Goal: Find specific fact: Find specific fact

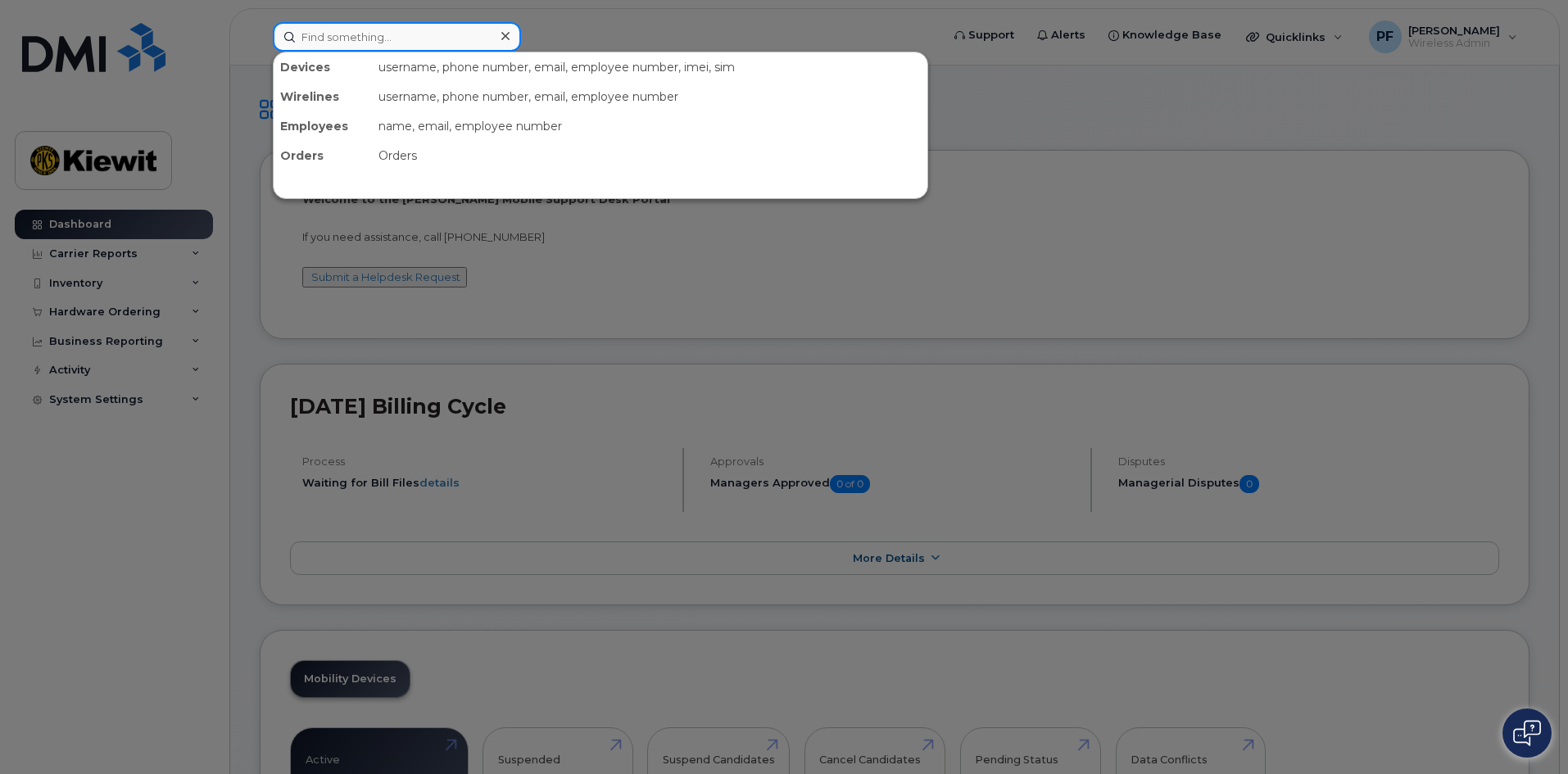
click at [445, 30] on input at bounding box center [397, 37] width 248 height 29
click at [1136, 142] on div at bounding box center [784, 387] width 1568 height 774
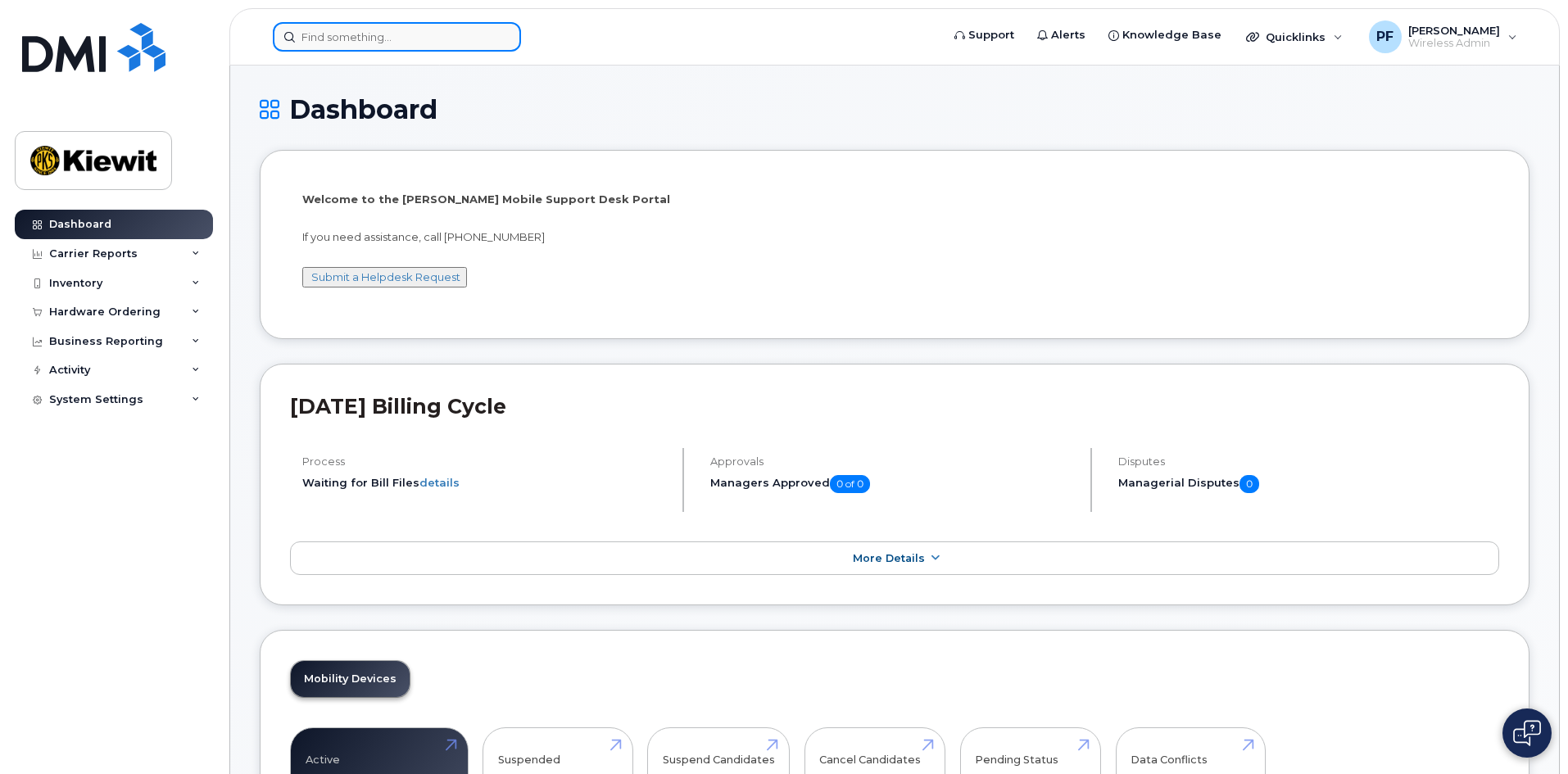
click at [376, 30] on input at bounding box center [397, 37] width 248 height 29
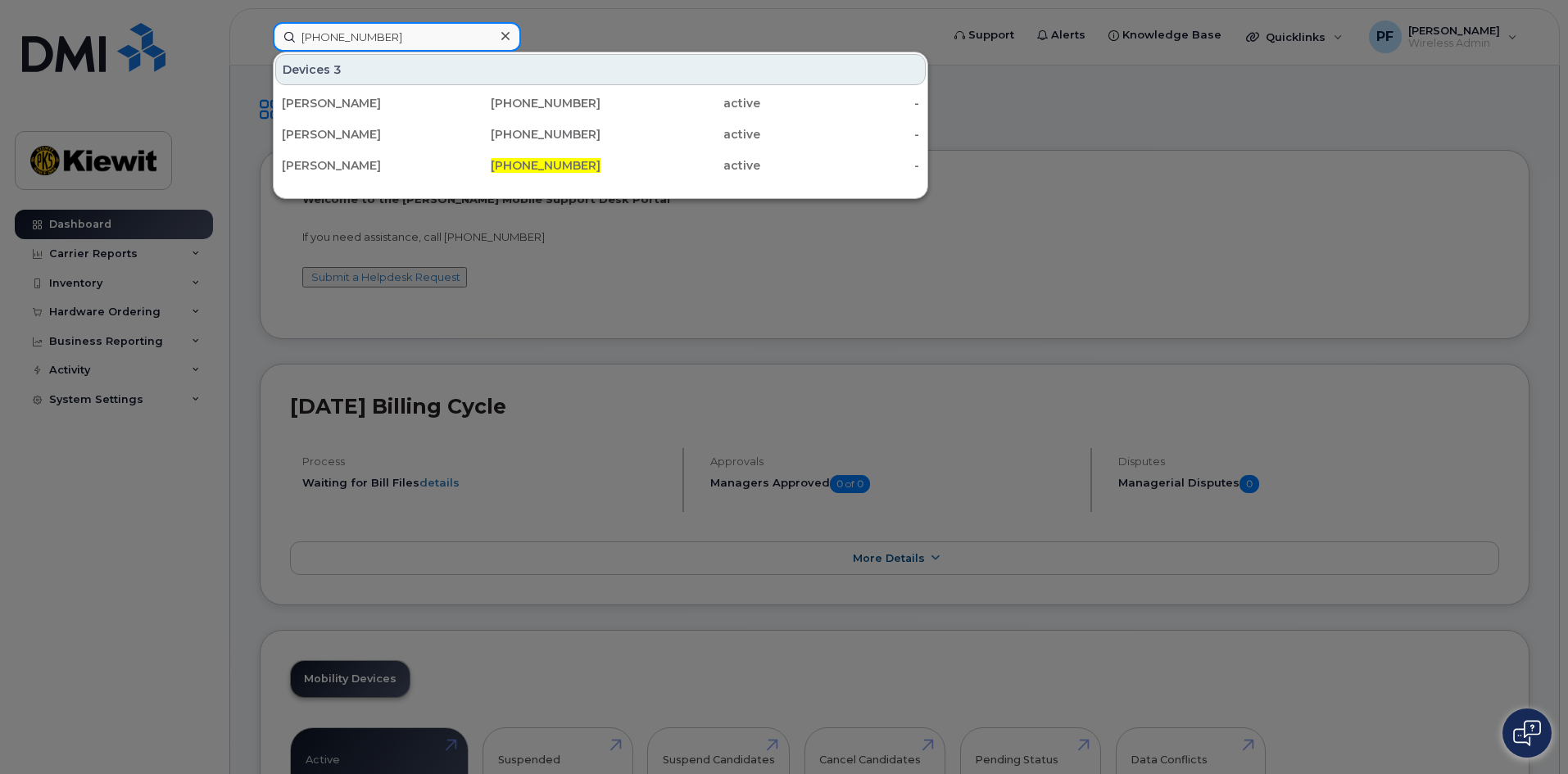
type input "318-771-0132"
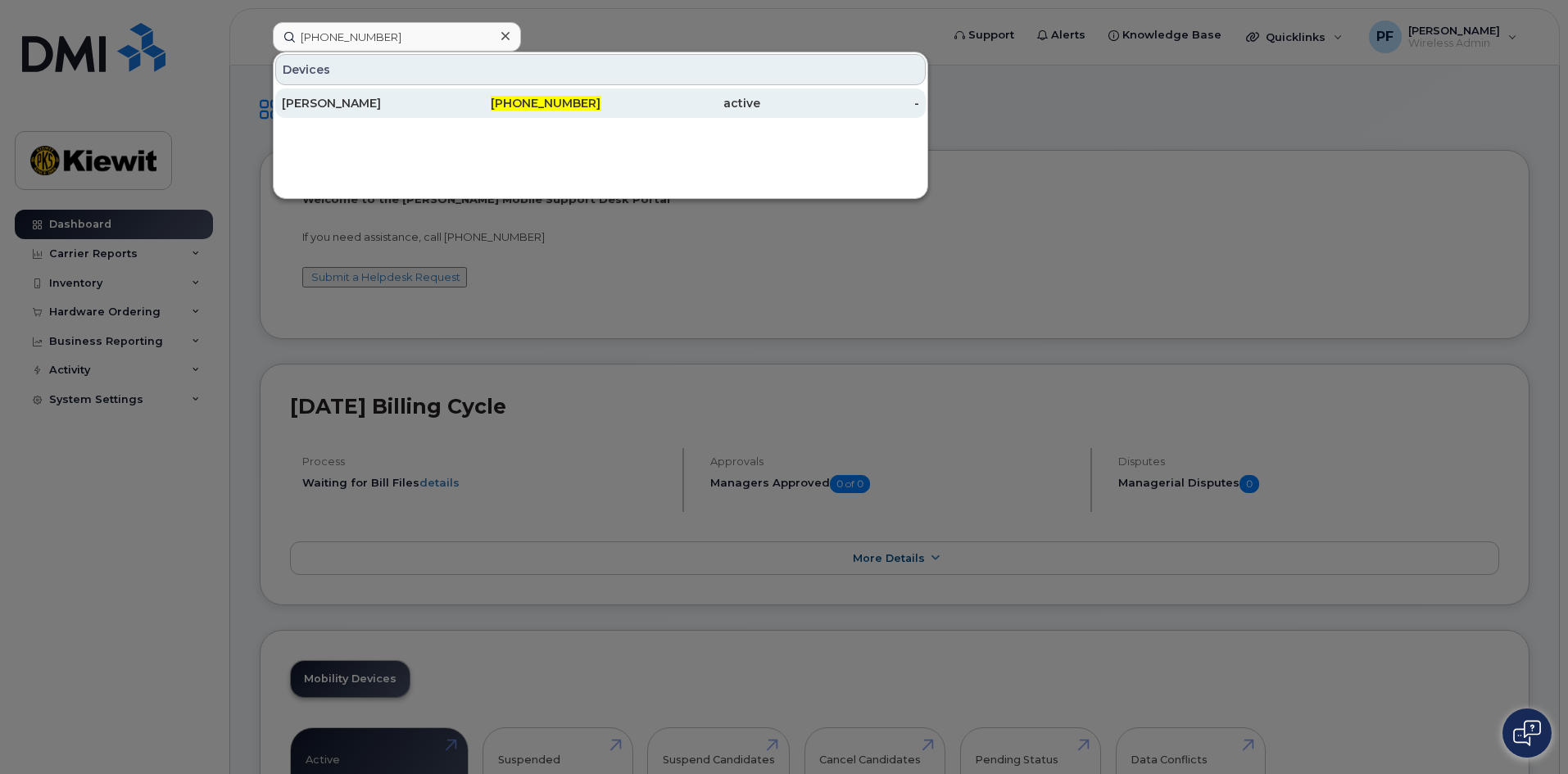
click at [400, 108] on div "[PERSON_NAME]" at bounding box center [362, 103] width 160 height 16
